Goal: Browse casually

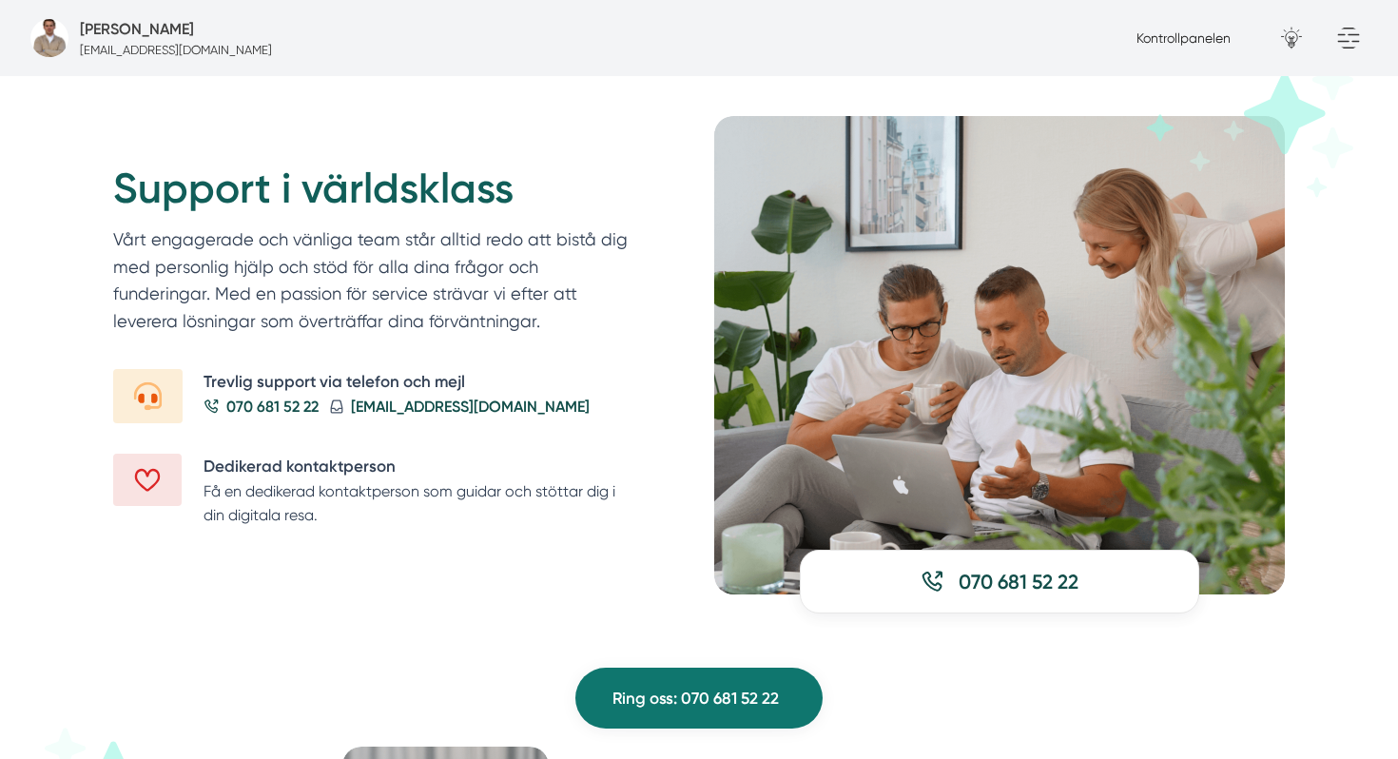
scroll to position [2257, 0]
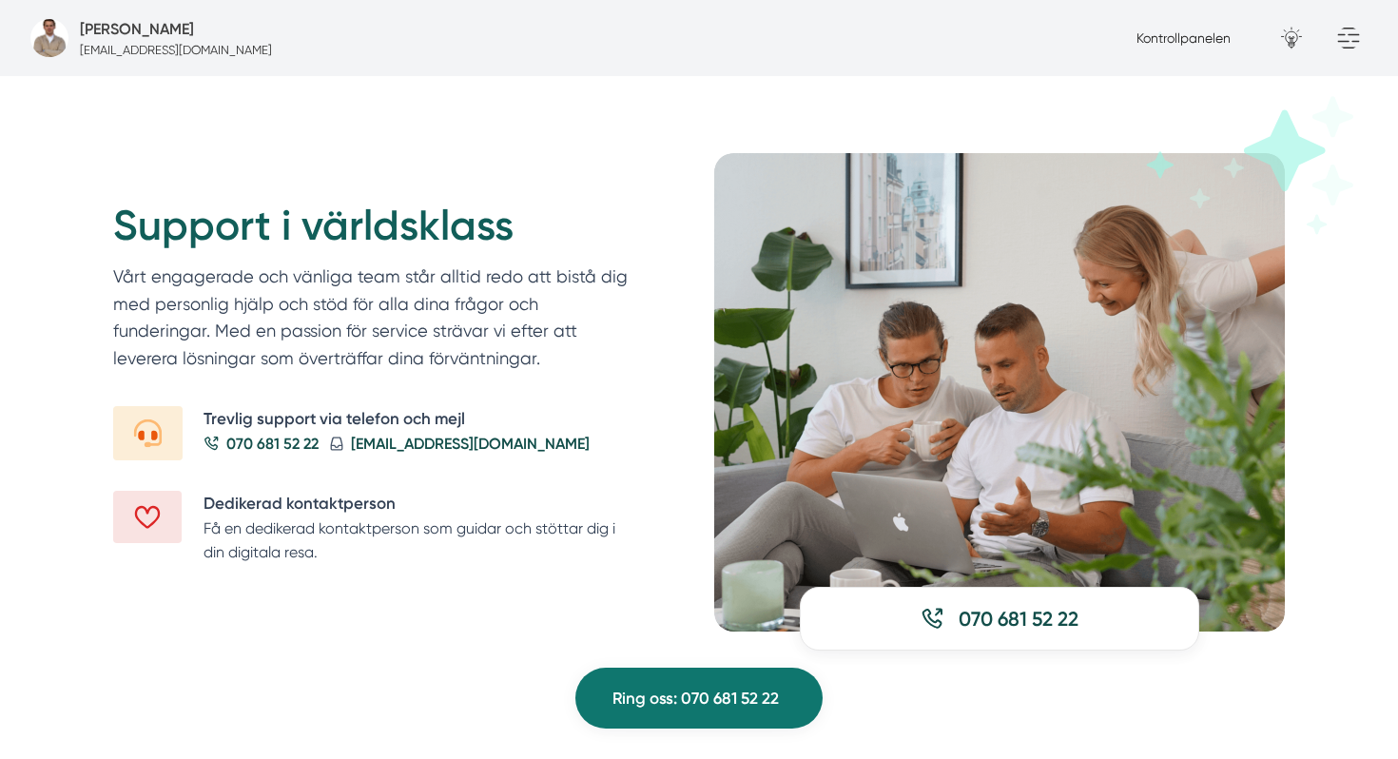
click at [1021, 391] on img at bounding box center [999, 392] width 571 height 478
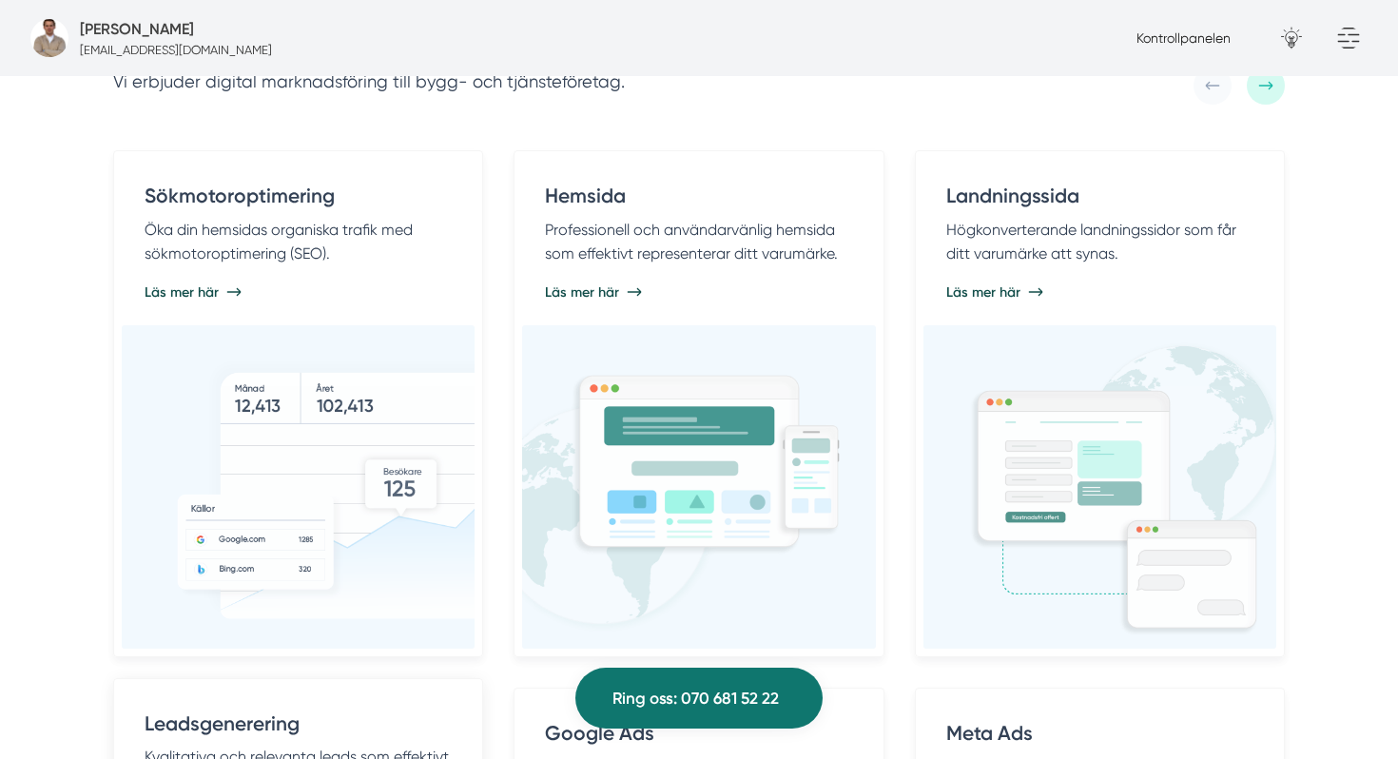
scroll to position [1053, 0]
